Goal: Information Seeking & Learning: Compare options

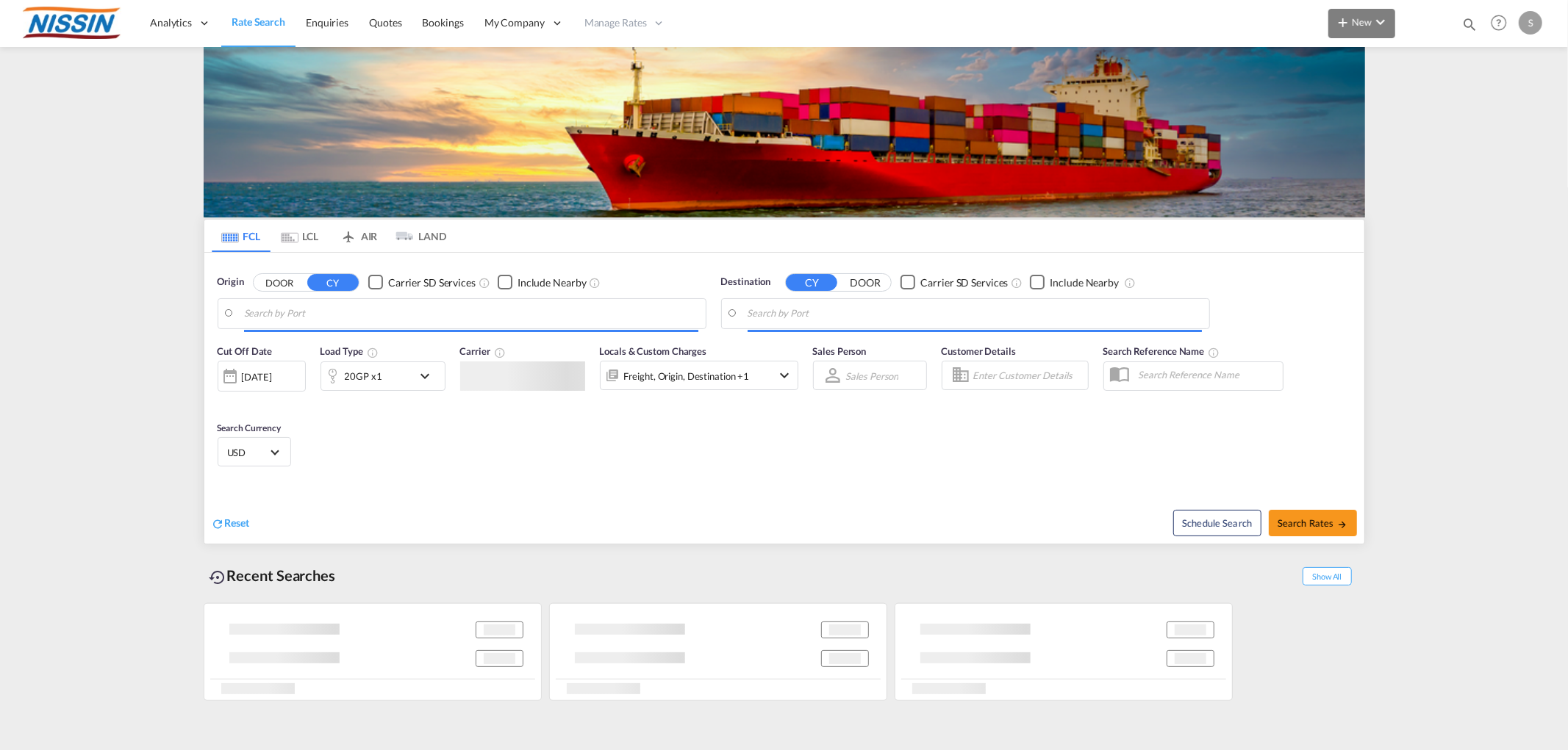
click at [1370, 19] on span "New" at bounding box center [1362, 21] width 55 height 11
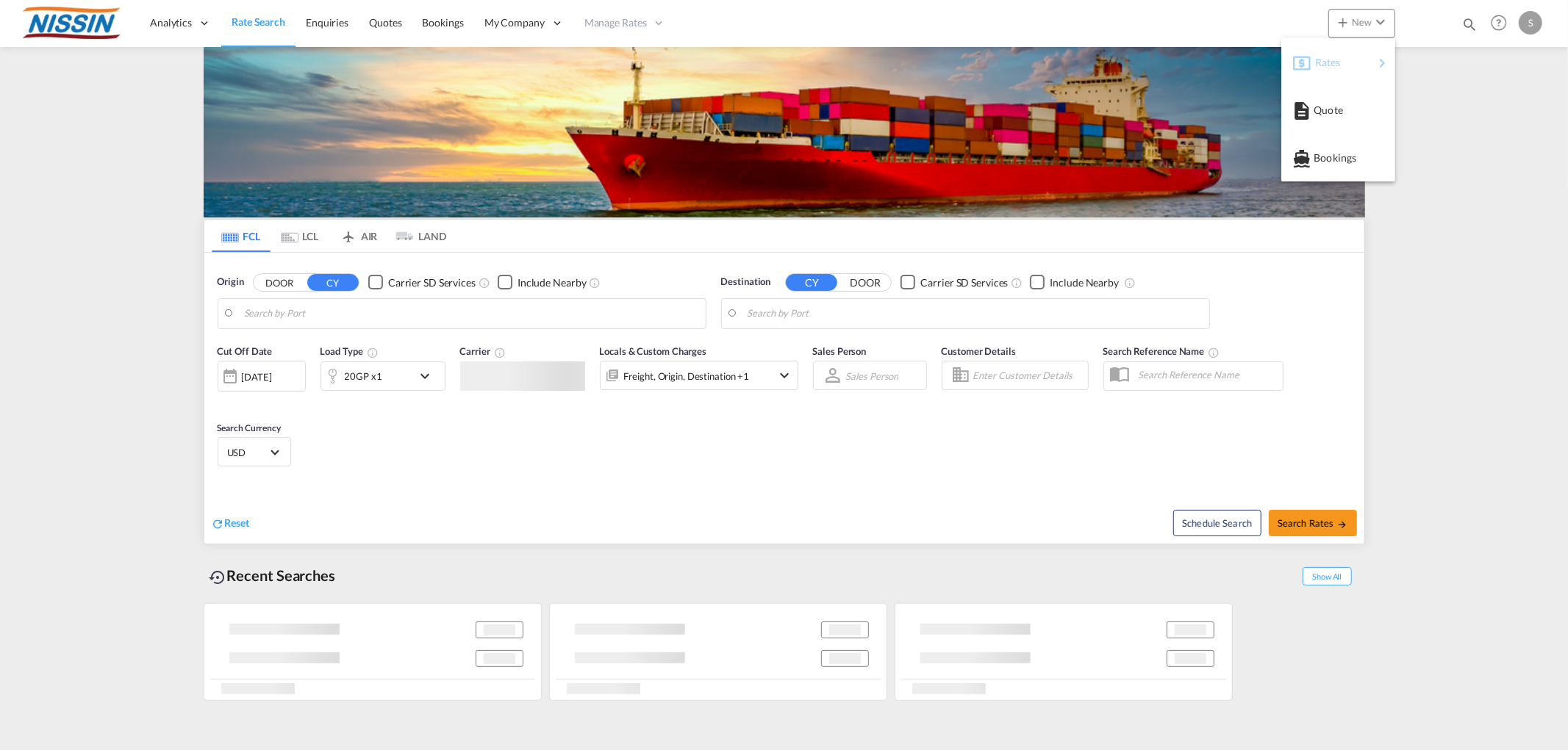
type input "[GEOGRAPHIC_DATA], [GEOGRAPHIC_DATA], USMEM"
type input "[GEOGRAPHIC_DATA], [GEOGRAPHIC_DATA]"
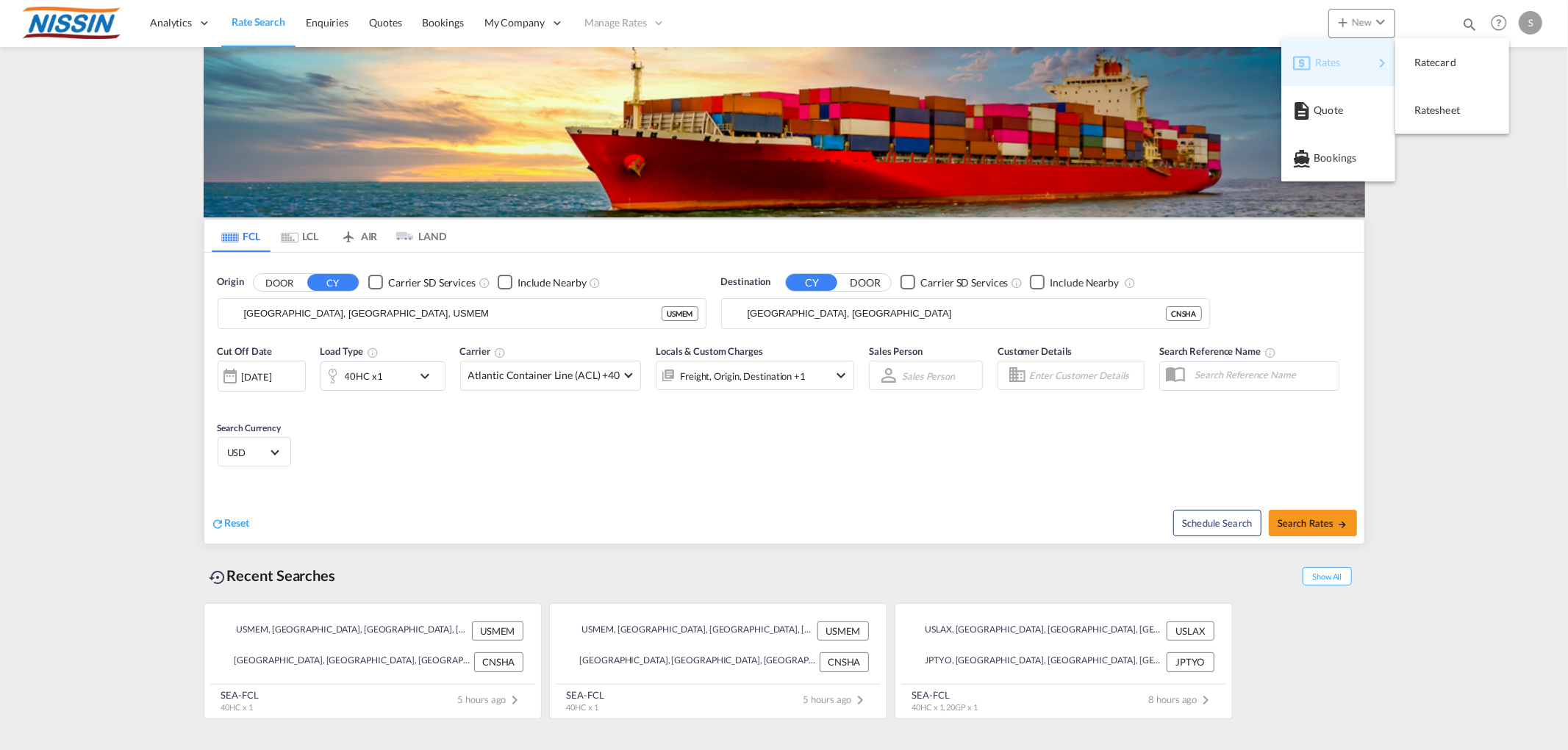
click at [1333, 61] on span "Rates" at bounding box center [1324, 62] width 18 height 29
click at [1430, 110] on span "Ratesheet" at bounding box center [1422, 110] width 16 height 29
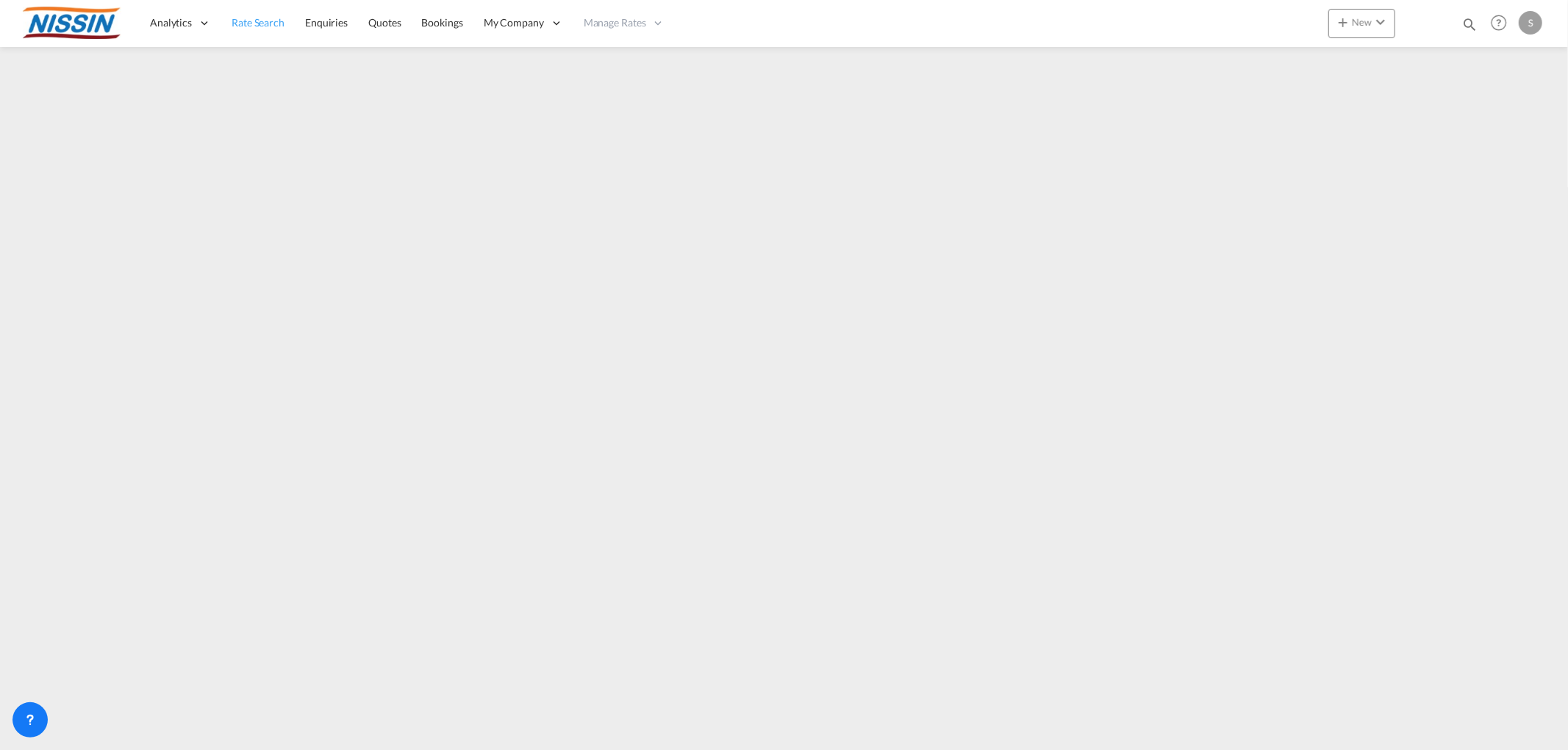
drag, startPoint x: 284, startPoint y: 21, endPoint x: 320, endPoint y: 46, distance: 43.8
click at [284, 20] on link "Rate Search" at bounding box center [258, 23] width 74 height 47
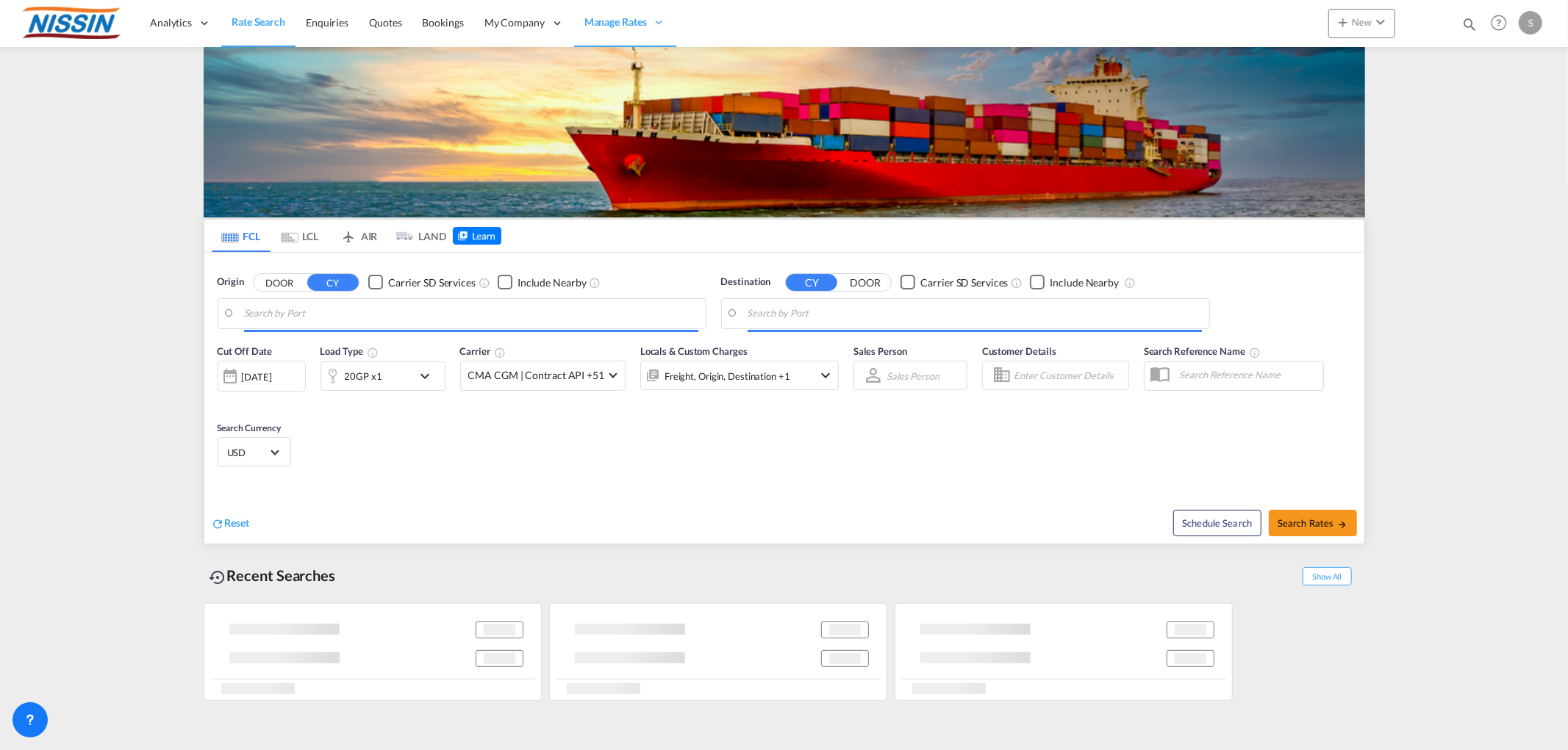
click at [375, 240] on md-tab-item "AIR" at bounding box center [359, 236] width 59 height 32
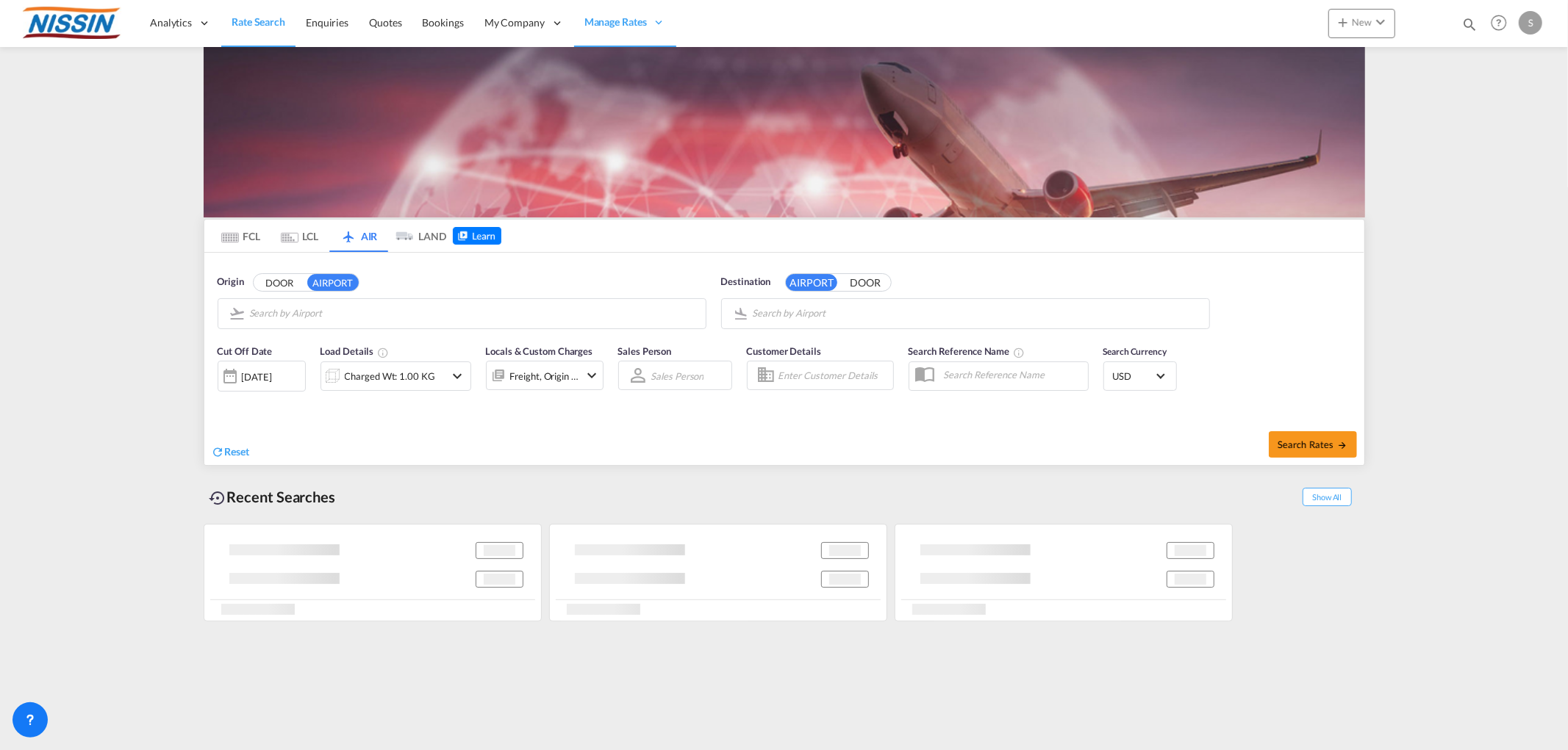
click at [320, 313] on body "Analytics Reports Dashboard Rate Search Enquiries Quotes Bookings" at bounding box center [784, 375] width 1568 height 750
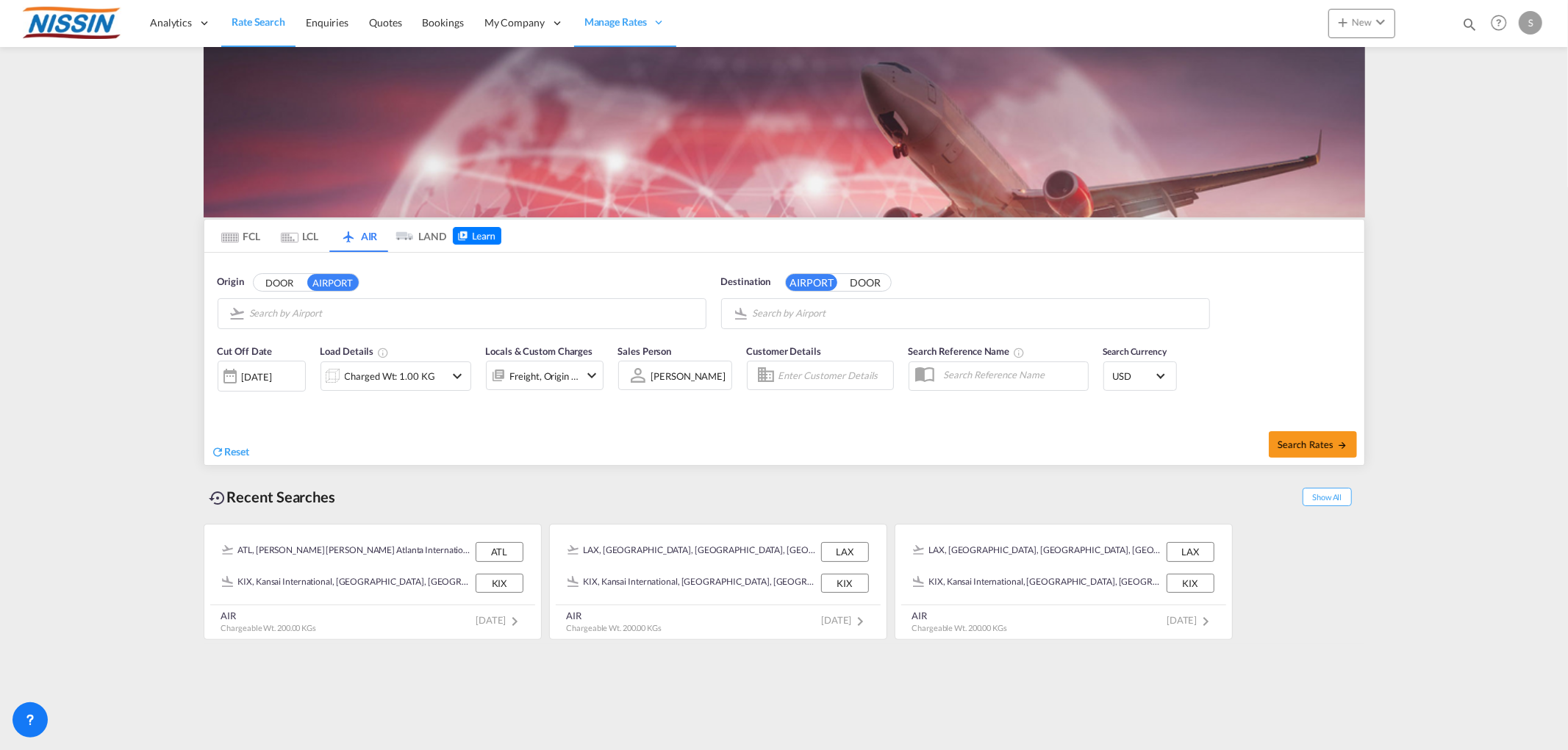
click at [430, 313] on body "Analytics Reports Dashboard Rate Search Enquiries Quotes Bookings" at bounding box center [784, 375] width 1568 height 750
click at [481, 616] on span "[DATE]" at bounding box center [499, 620] width 48 height 11
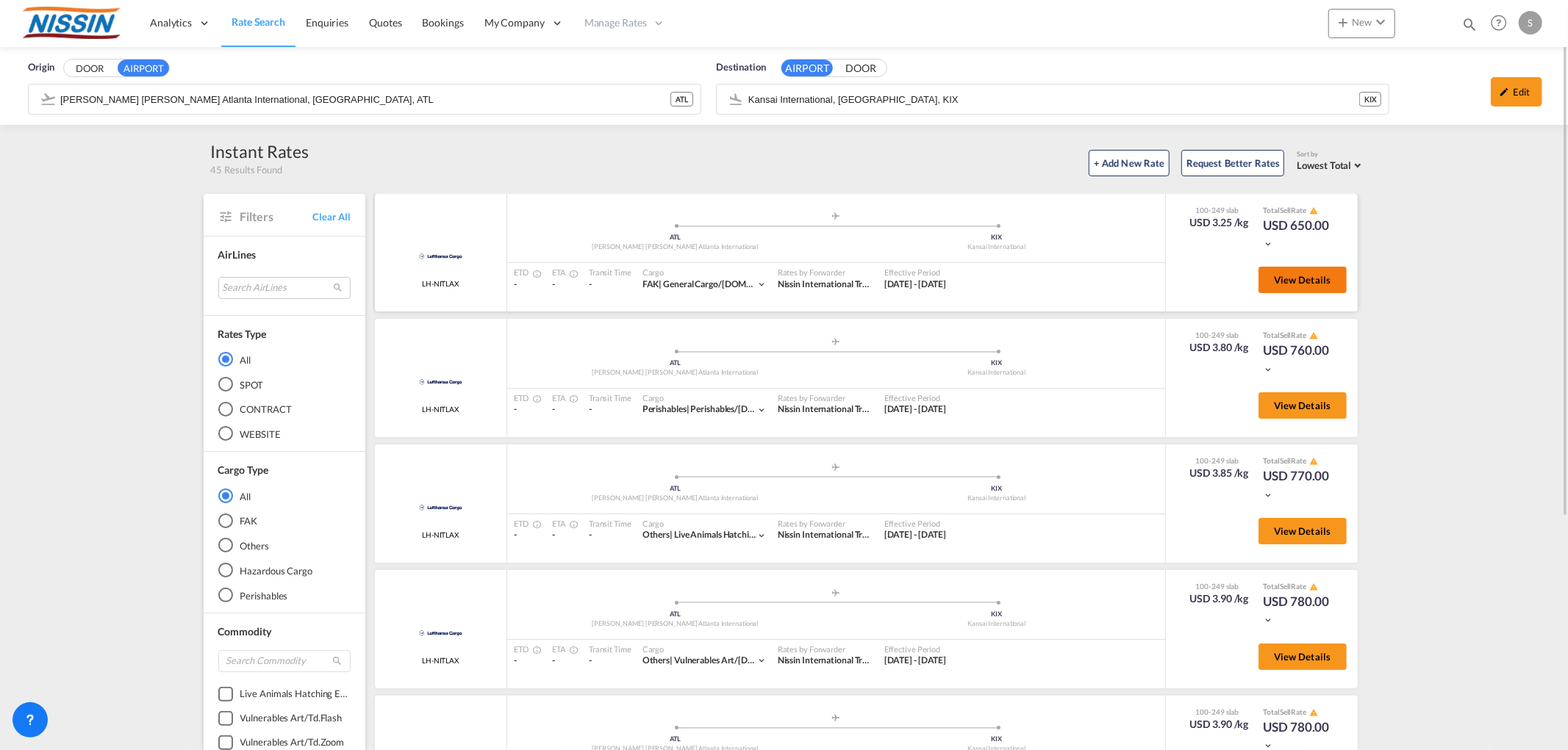
click at [1277, 284] on button "View Details" at bounding box center [1302, 280] width 88 height 27
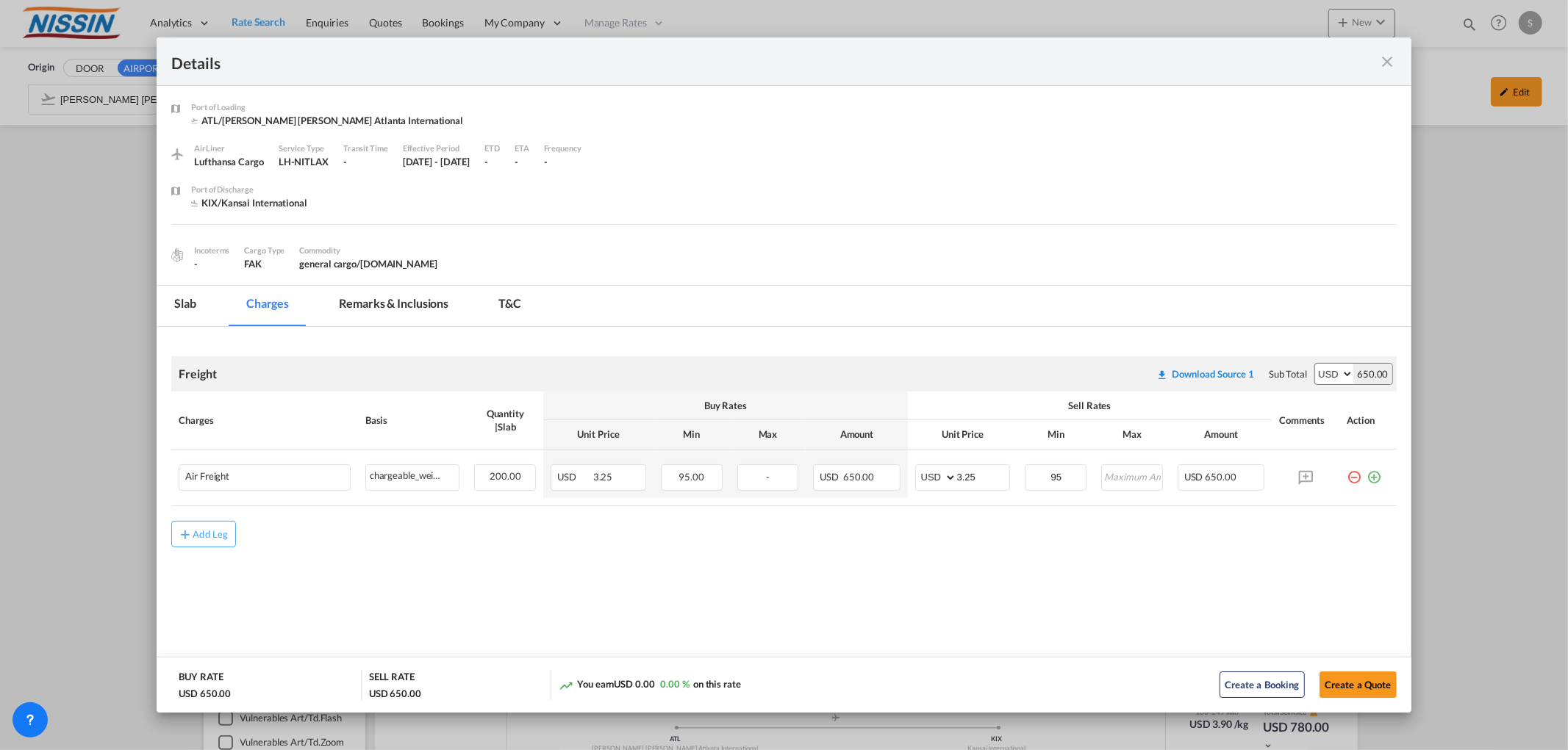
click at [1387, 56] on md-icon "icon-close fg-AAA8AD m-0 cursor" at bounding box center [1387, 61] width 18 height 18
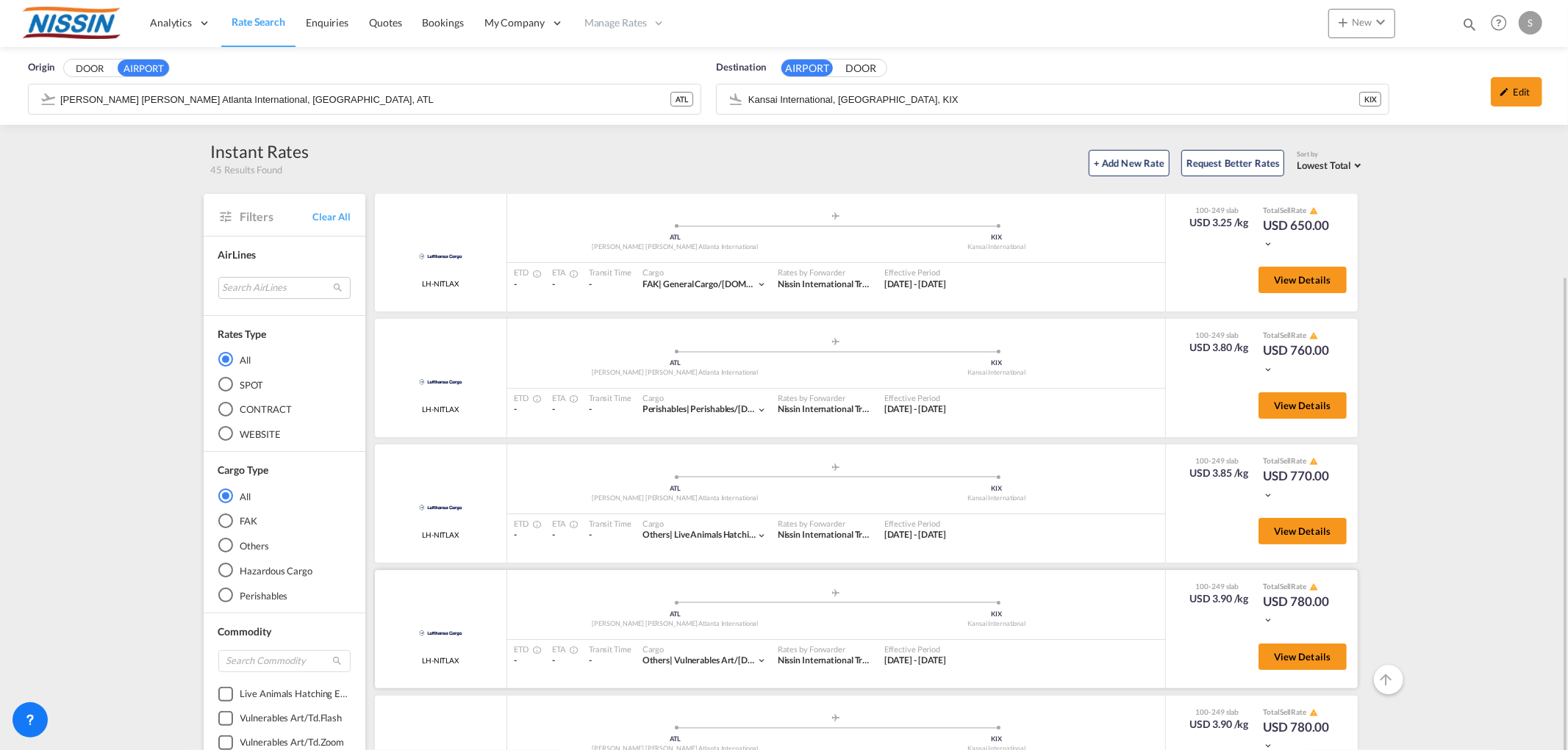
scroll to position [163, 0]
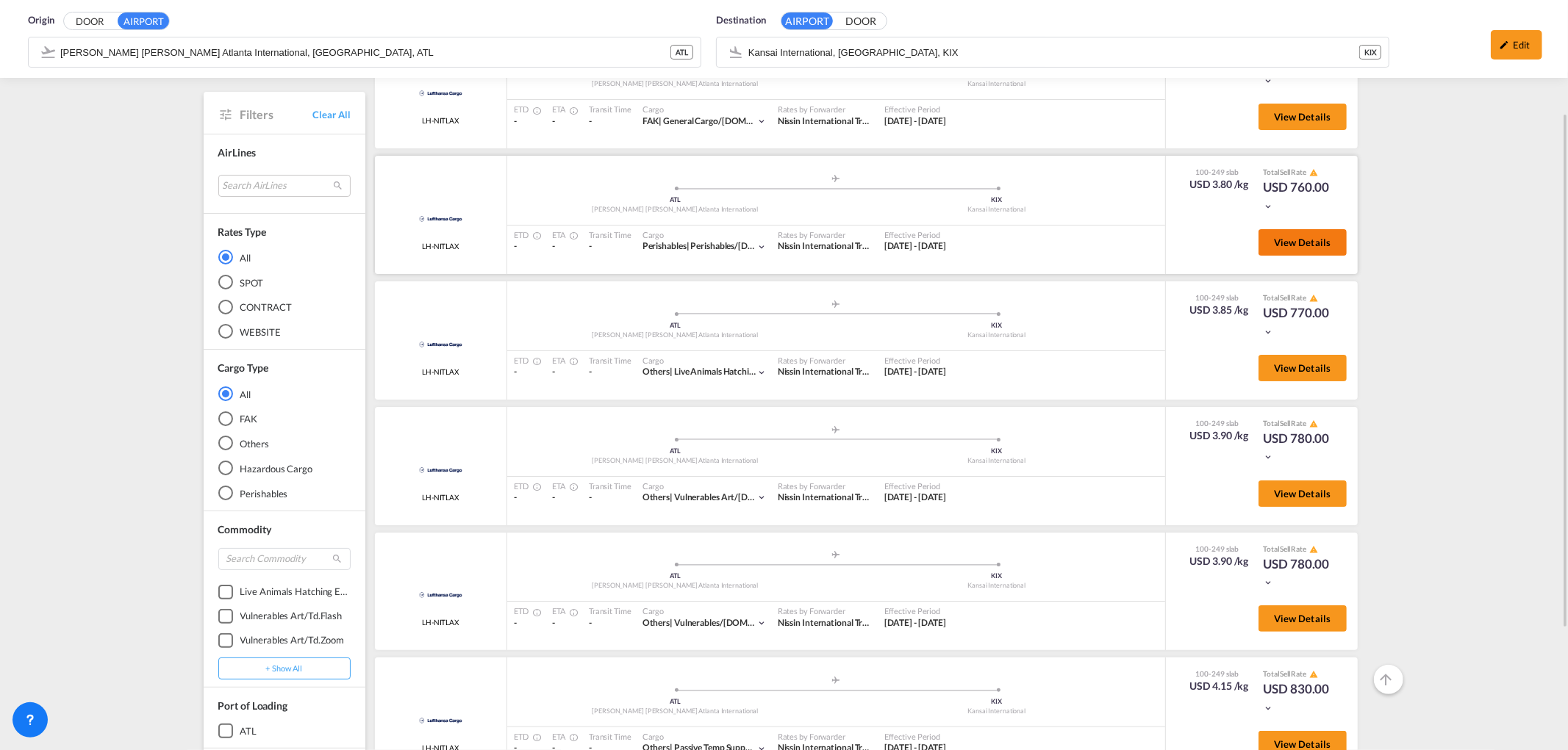
click at [1258, 247] on button "View Details" at bounding box center [1302, 242] width 88 height 27
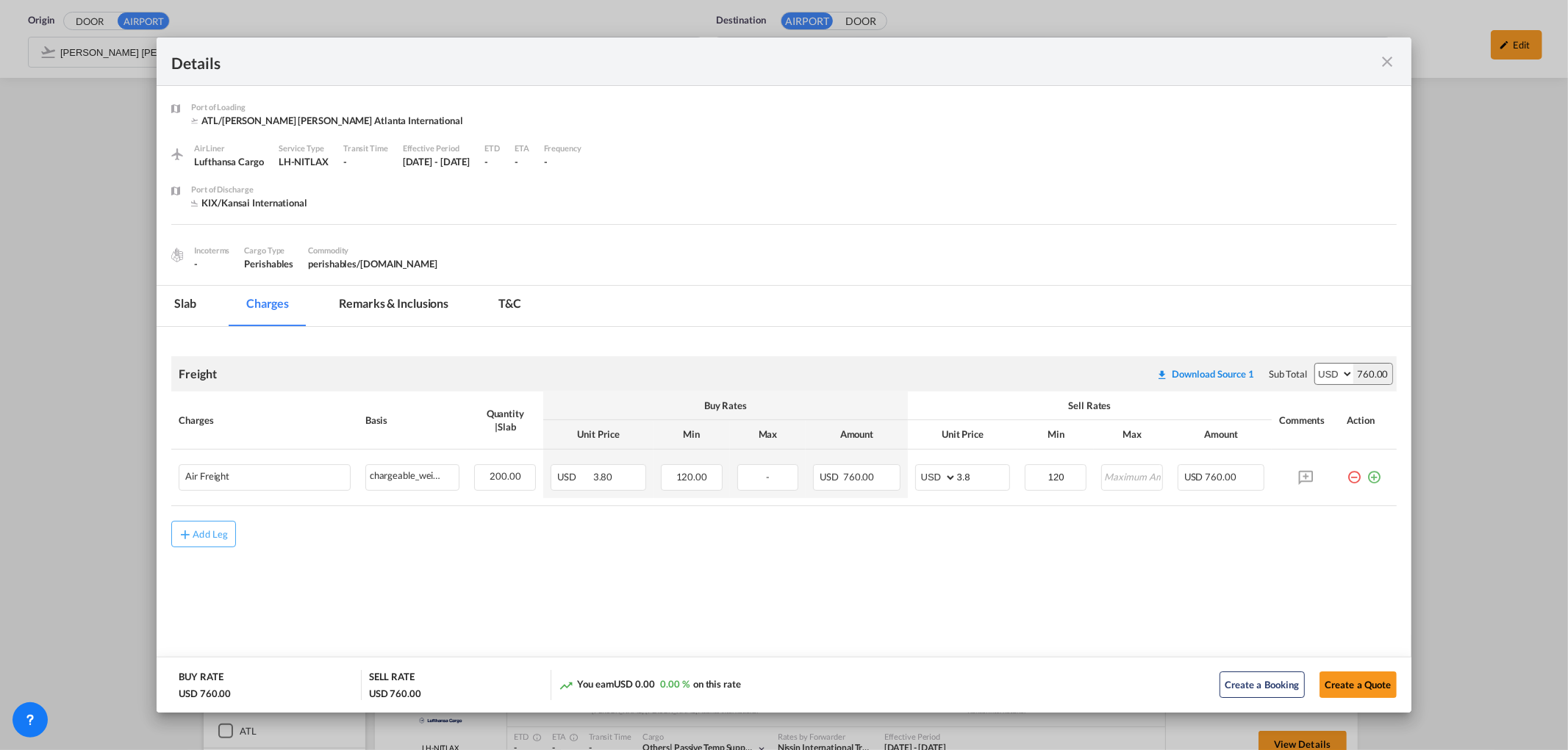
click at [1391, 56] on md-icon "icon-close fg-AAA8AD m-0 cursor" at bounding box center [1387, 61] width 18 height 18
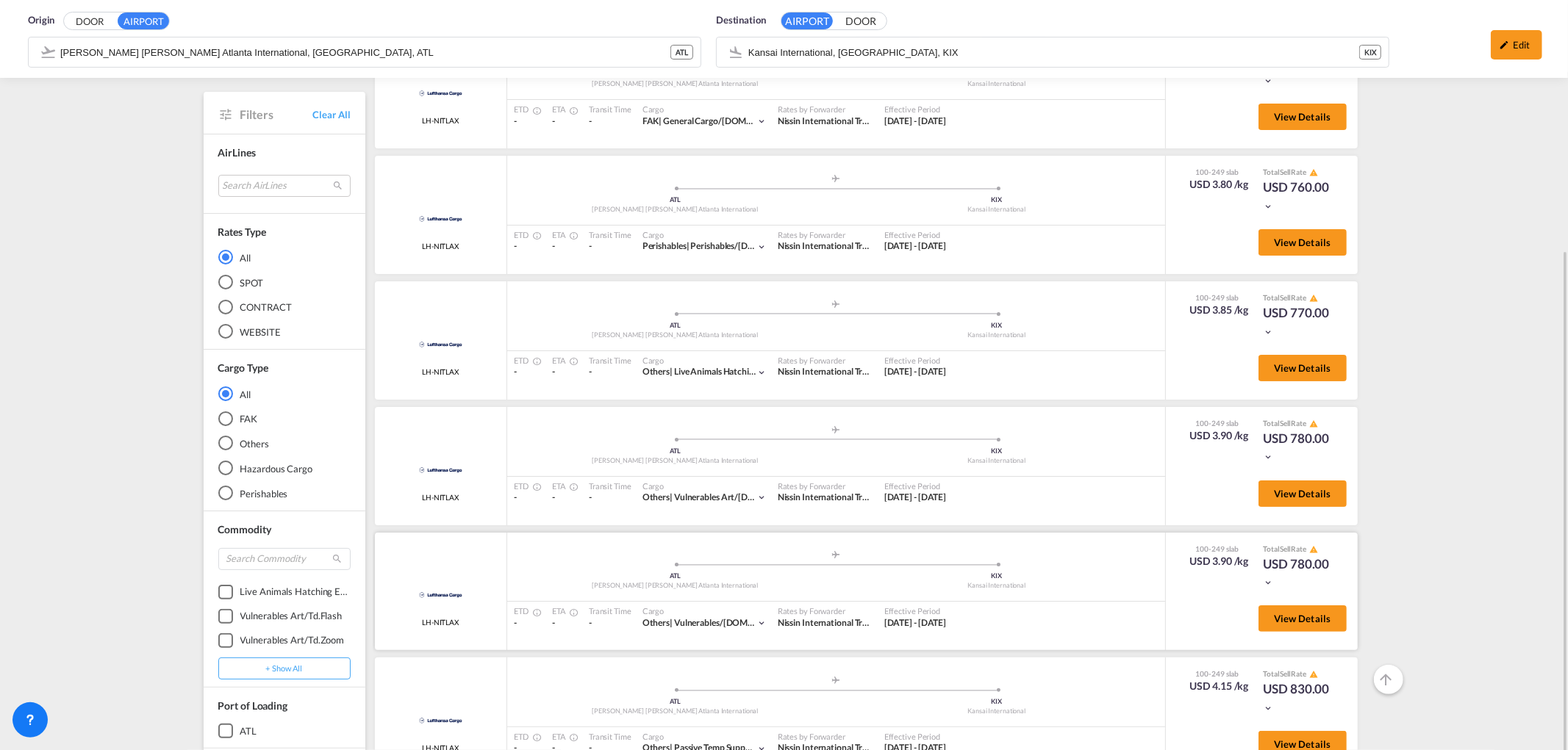
scroll to position [244, 0]
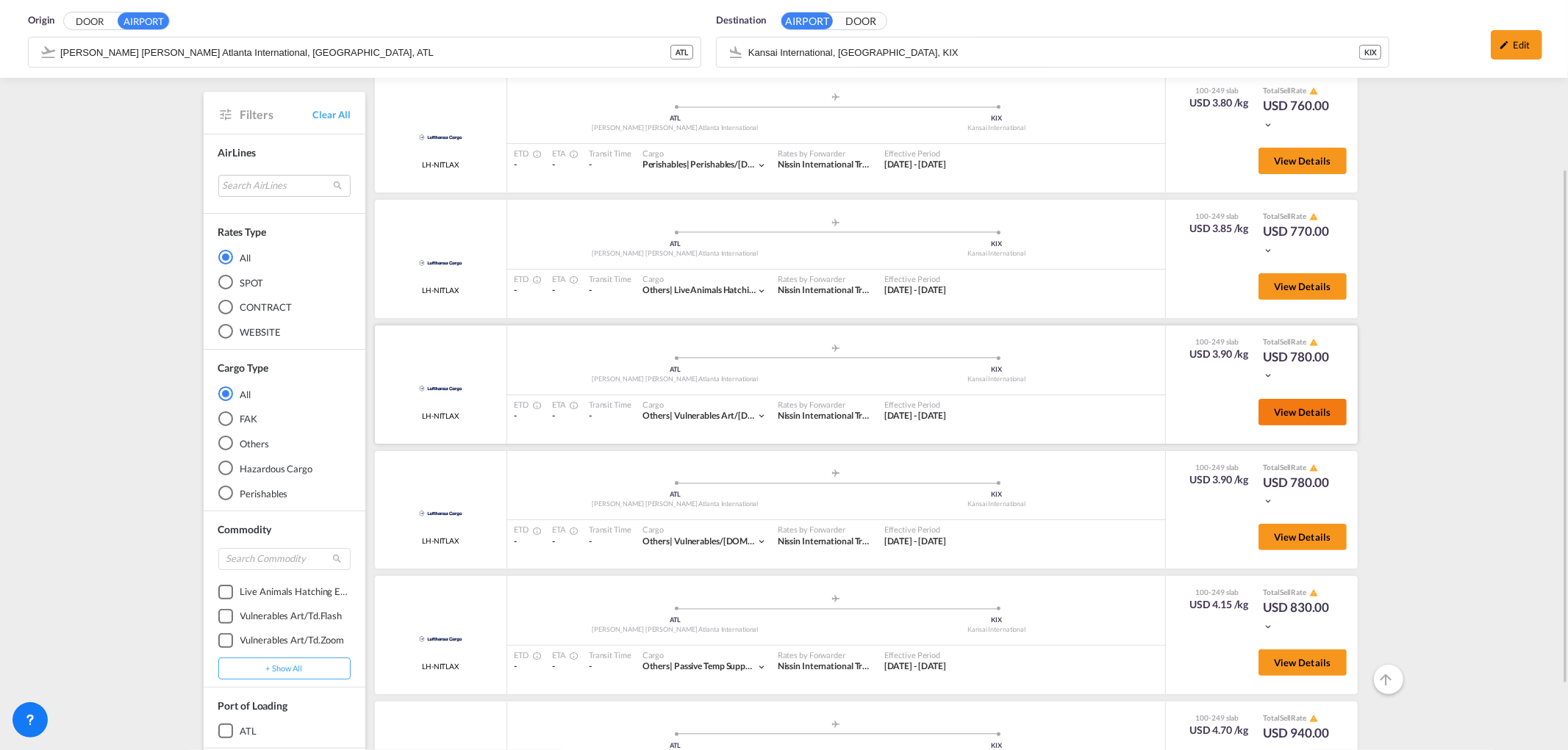
click at [1275, 414] on button "View Details" at bounding box center [1302, 412] width 88 height 27
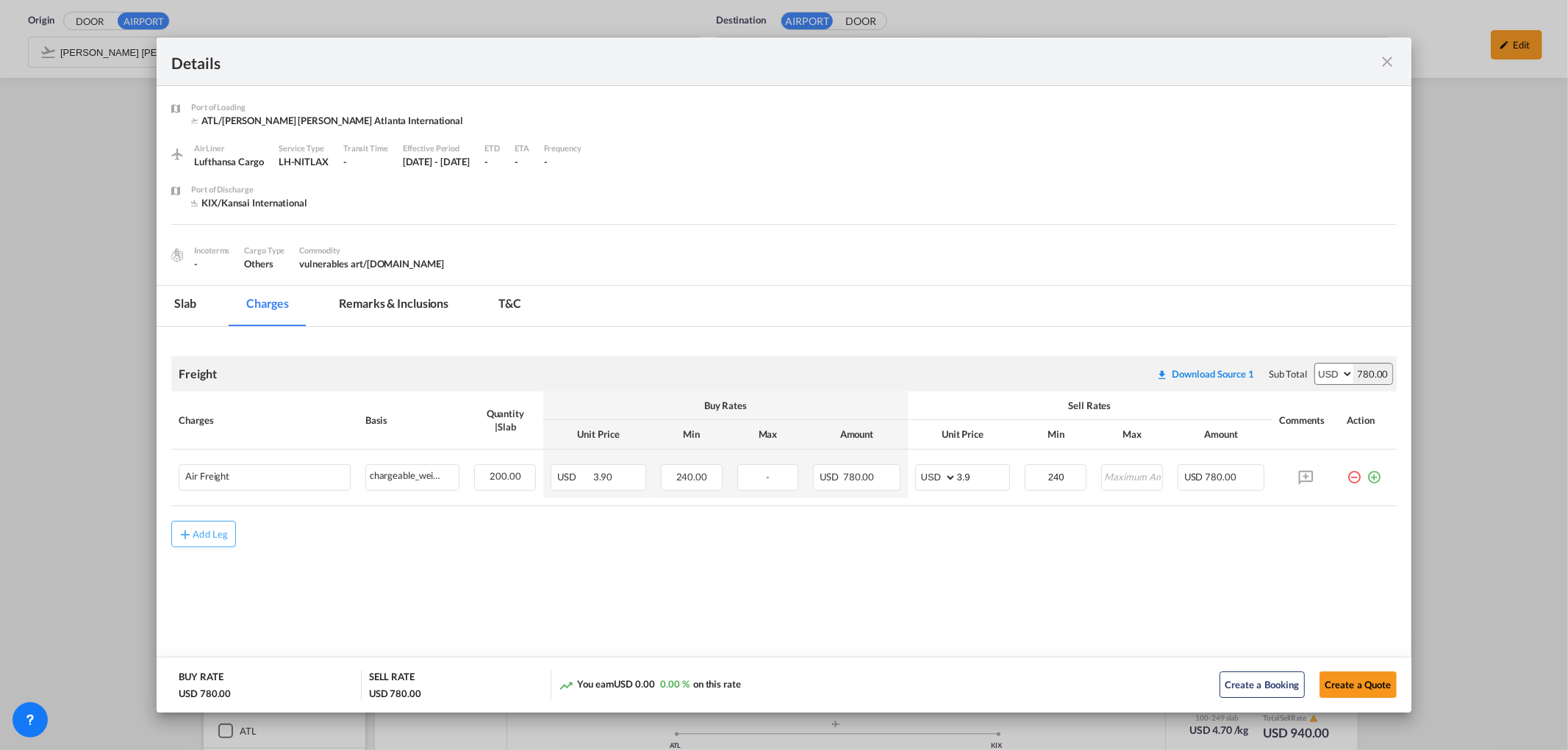
click at [1388, 69] on md-icon "icon-close fg-AAA8AD m-0 cursor" at bounding box center [1387, 61] width 18 height 18
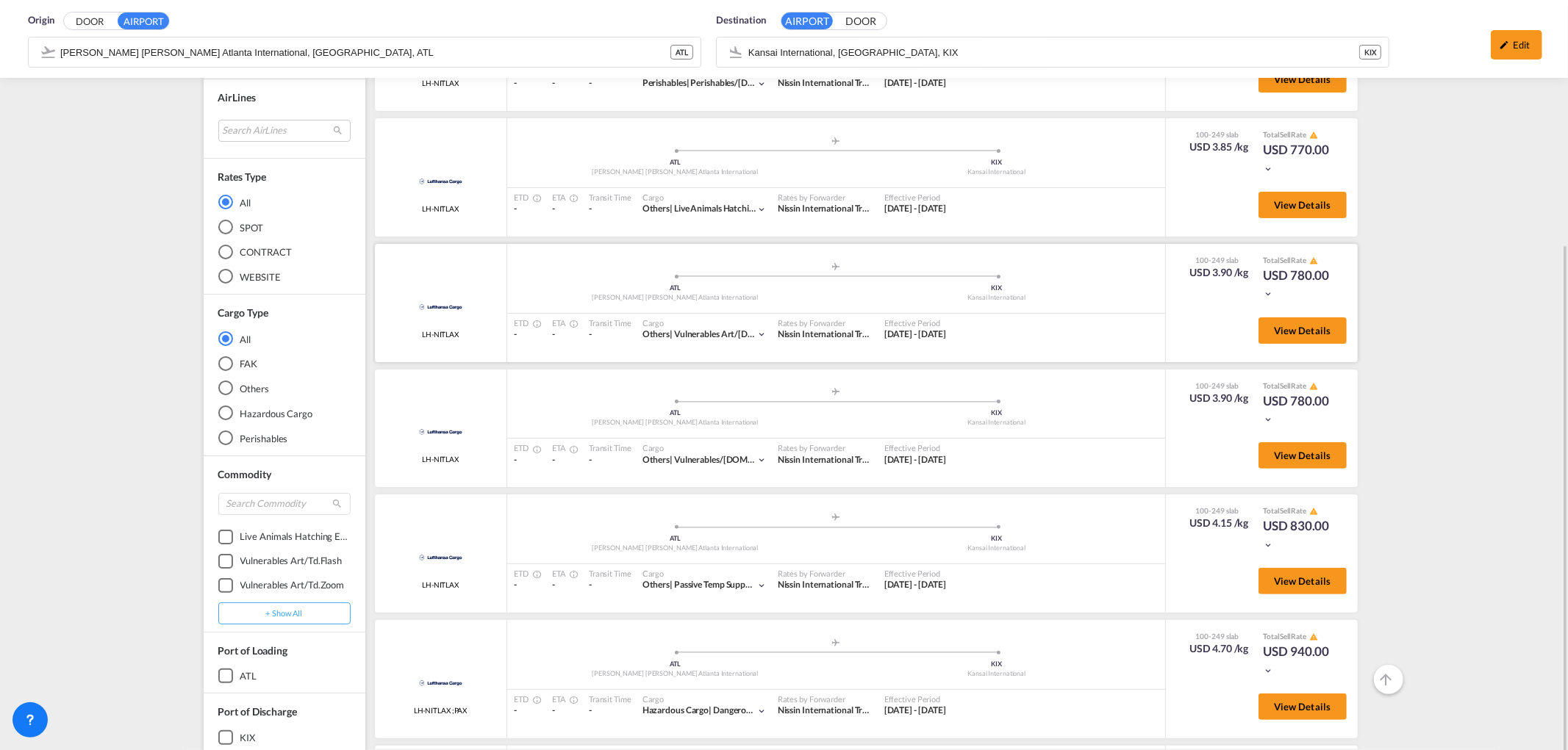
scroll to position [338, 0]
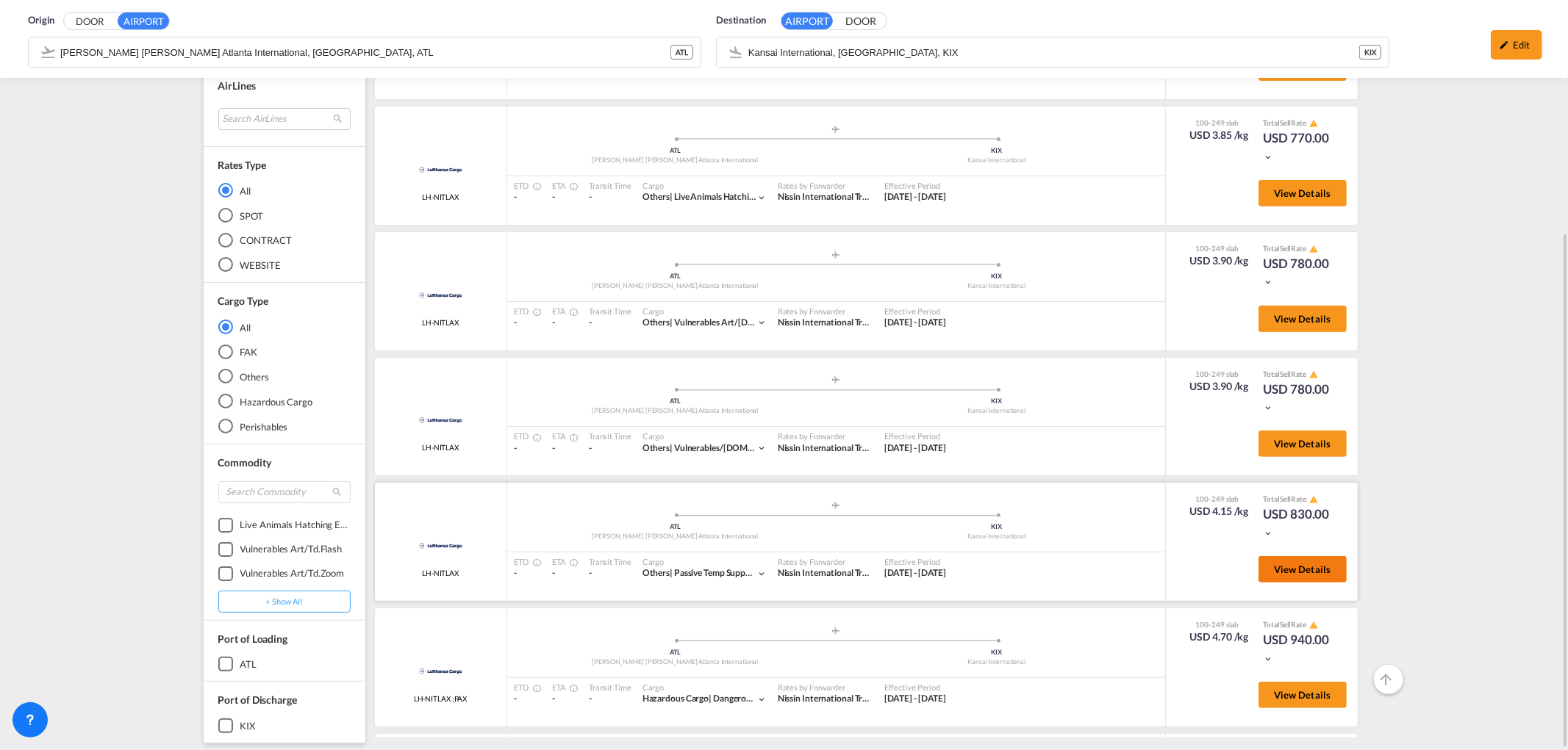
click at [1304, 564] on span "View Details" at bounding box center [1302, 569] width 57 height 11
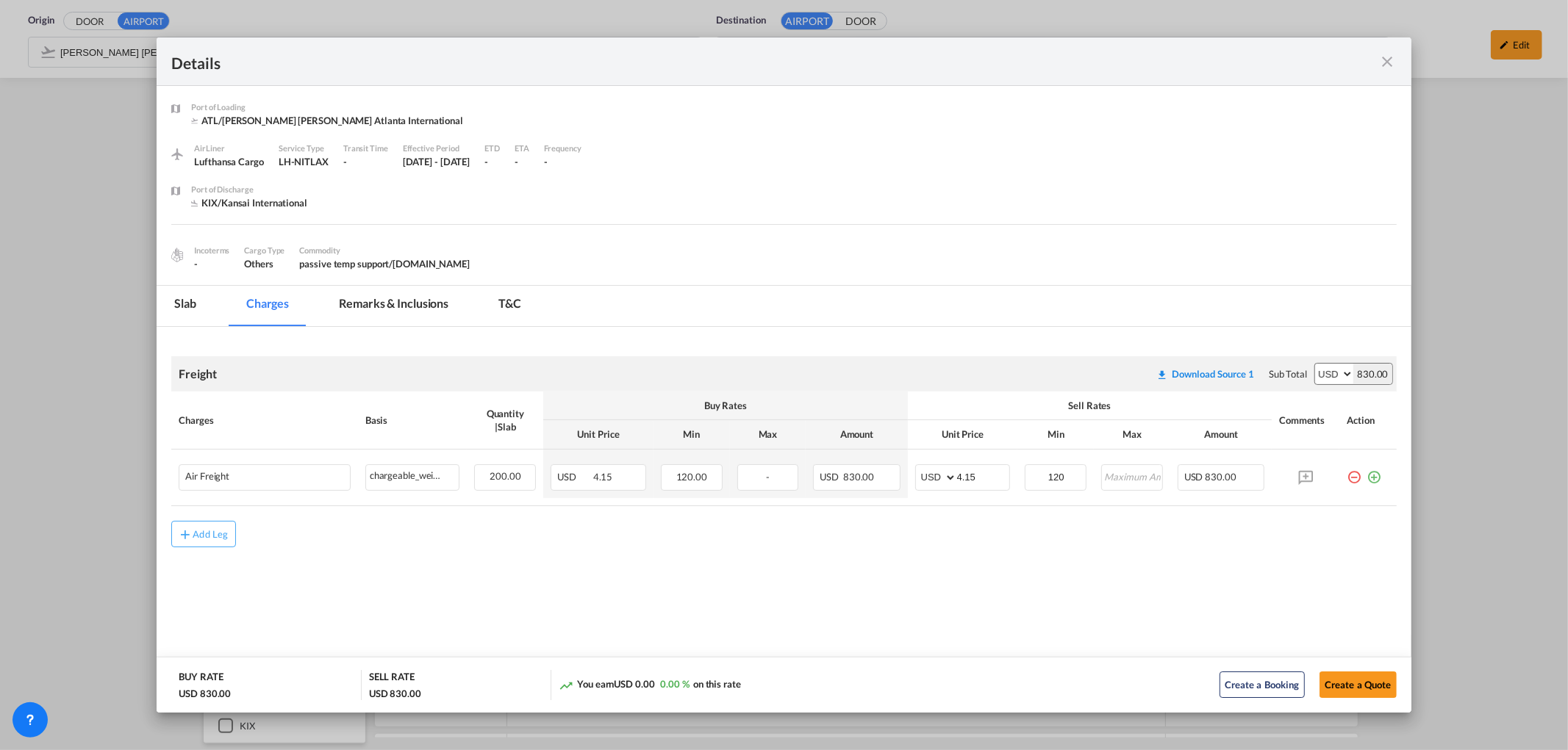
click at [1383, 66] on md-icon "icon-close fg-AAA8AD m-0 cursor" at bounding box center [1387, 61] width 18 height 18
